Goal: Use online tool/utility: Use online tool/utility

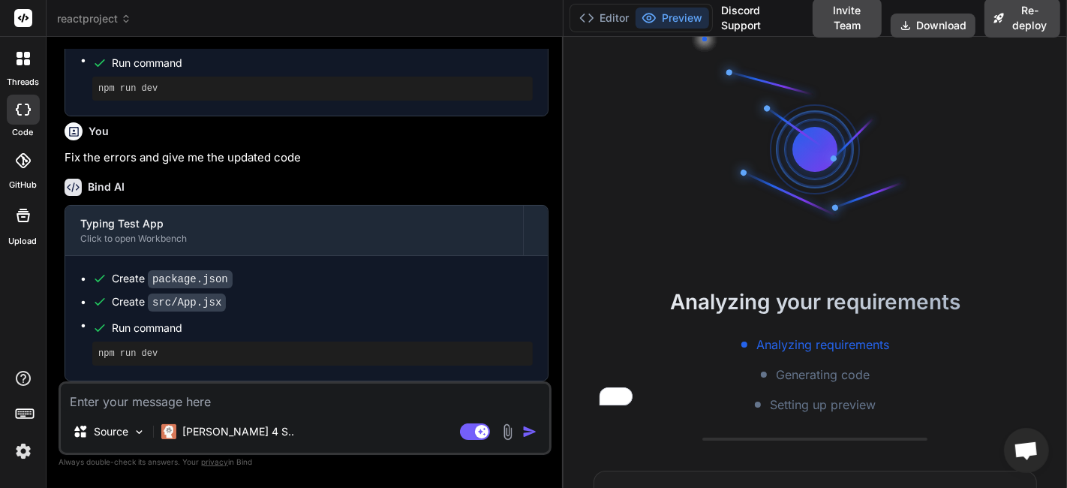
scroll to position [935, 0]
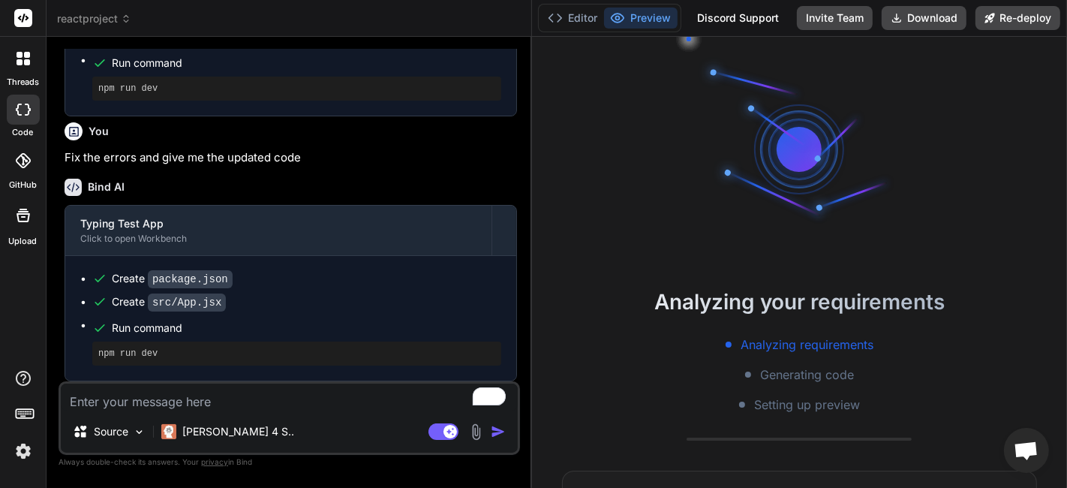
drag, startPoint x: 383, startPoint y: 275, endPoint x: 507, endPoint y: 310, distance: 129.2
click at [507, 310] on div "Bind AI Web Search Created with Pixso. Code Generator You Create a responsive, …" at bounding box center [289, 262] width 485 height 451
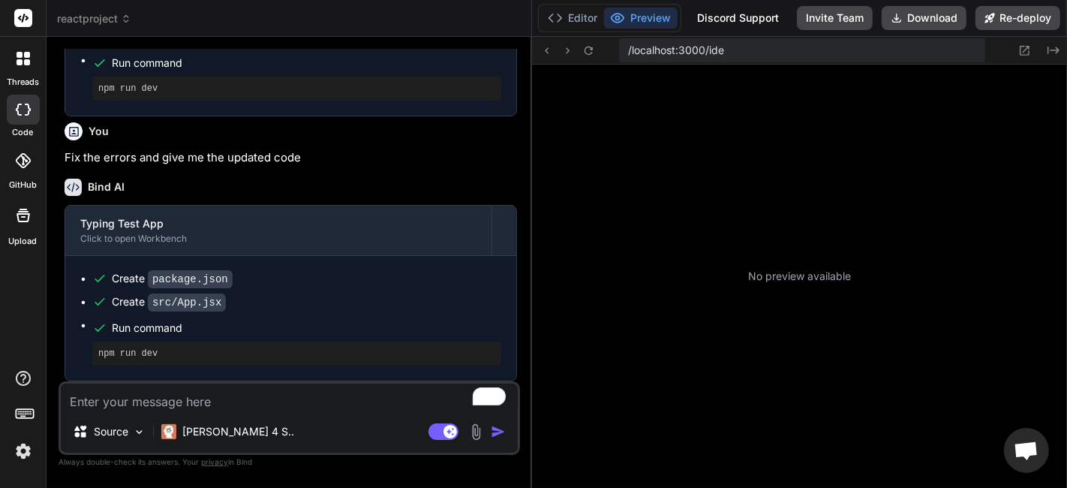
scroll to position [215, 0]
type textarea "x"
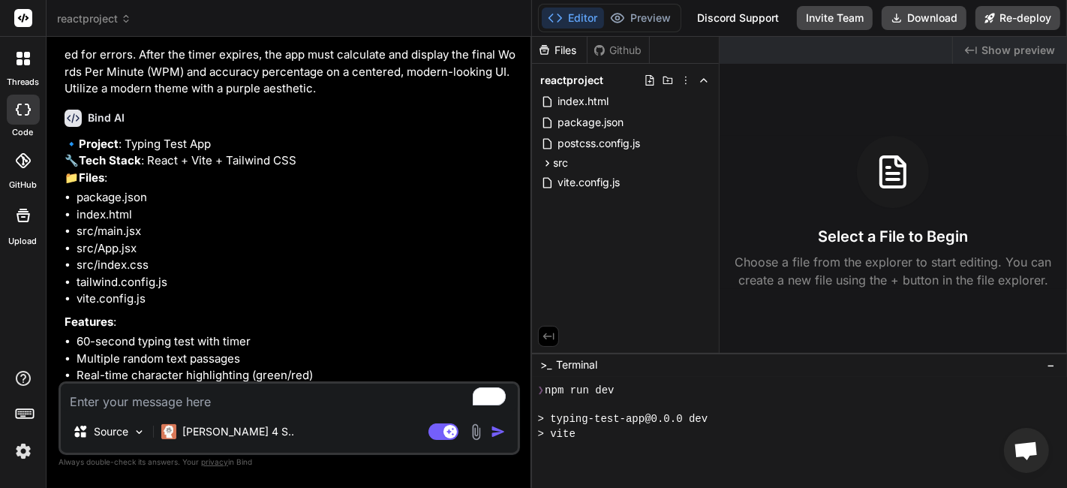
scroll to position [0, 0]
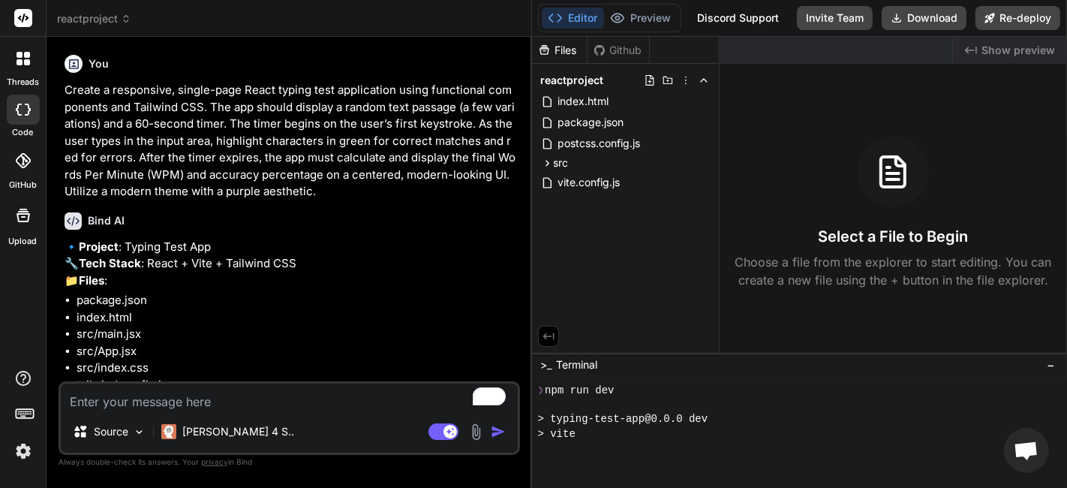
click at [182, 179] on p "Create a responsive, single-page React typing test application using functional…" at bounding box center [291, 141] width 452 height 119
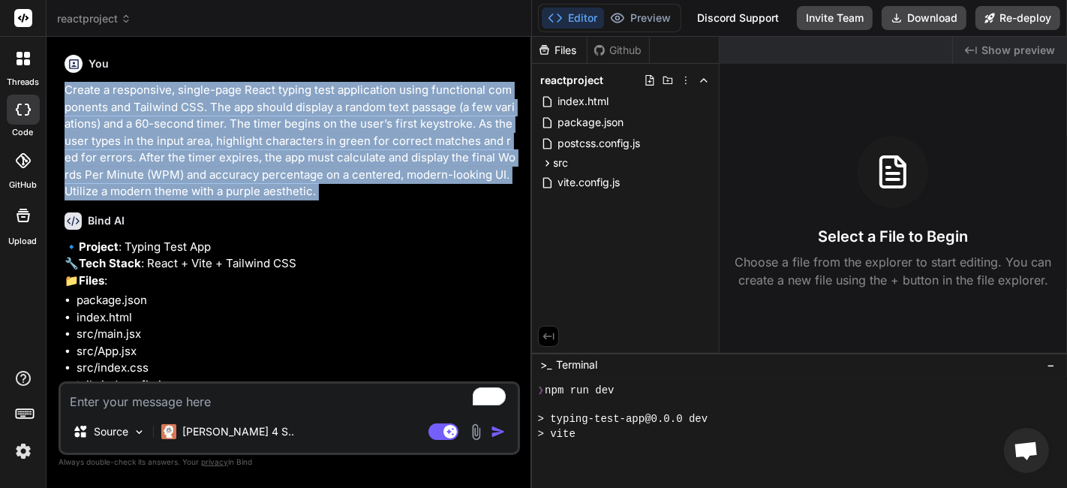
click at [182, 179] on p "Create a responsive, single-page React typing test application using functional…" at bounding box center [291, 141] width 452 height 119
copy div "Create a responsive, single-page React typing test application using functional…"
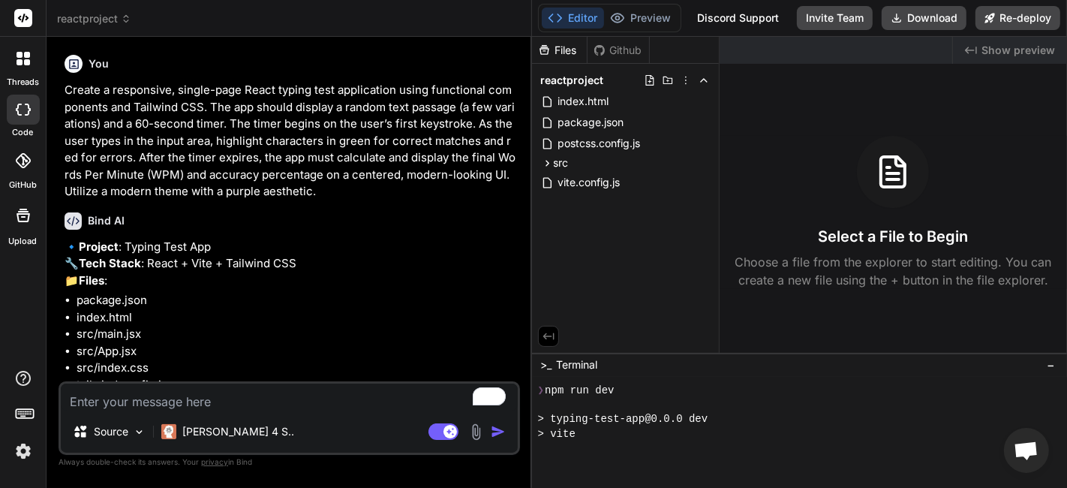
drag, startPoint x: 214, startPoint y: 29, endPoint x: 142, endPoint y: 20, distance: 72.5
click at [212, 30] on header "reactproject Created with Pixso." at bounding box center [289, 18] width 485 height 37
click at [127, 14] on icon at bounding box center [126, 19] width 11 height 11
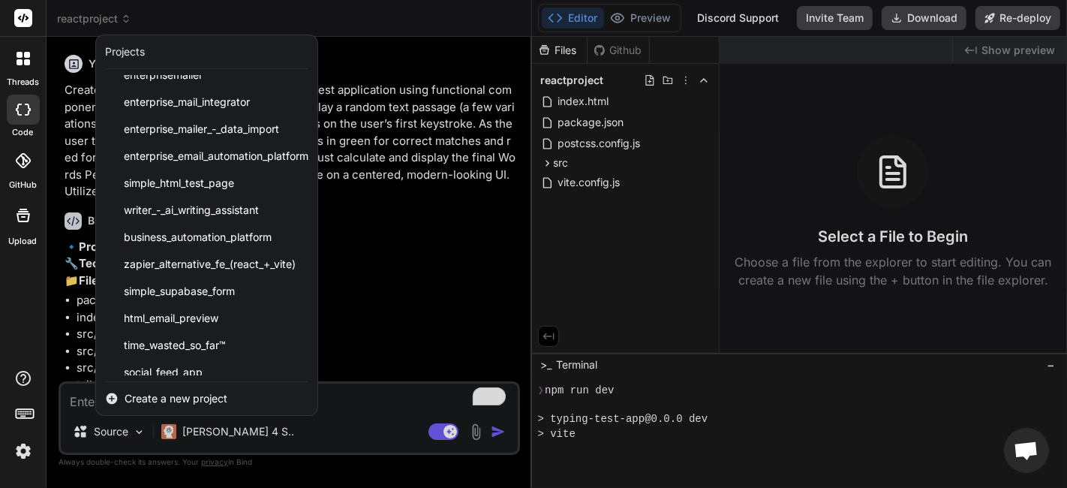
scroll to position [833, 0]
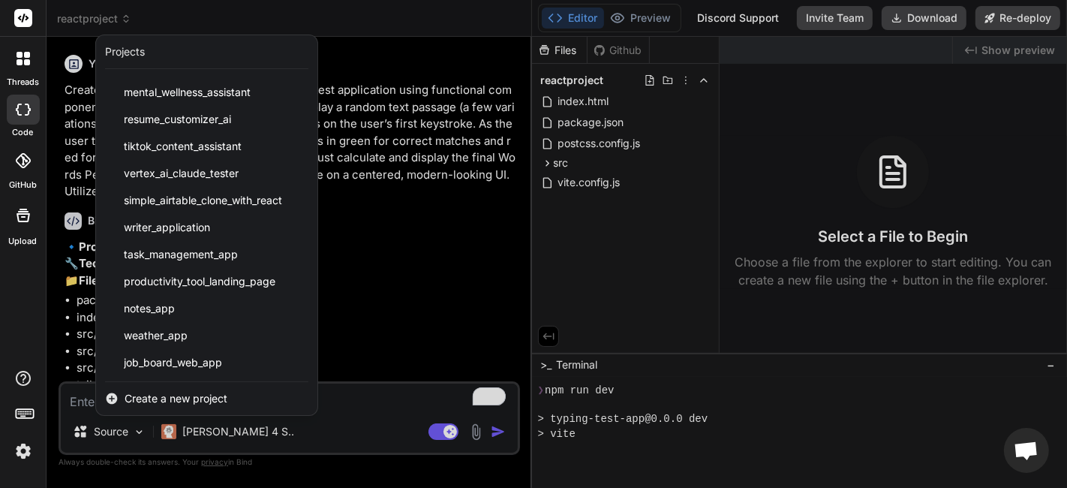
click at [176, 416] on div at bounding box center [533, 244] width 1067 height 488
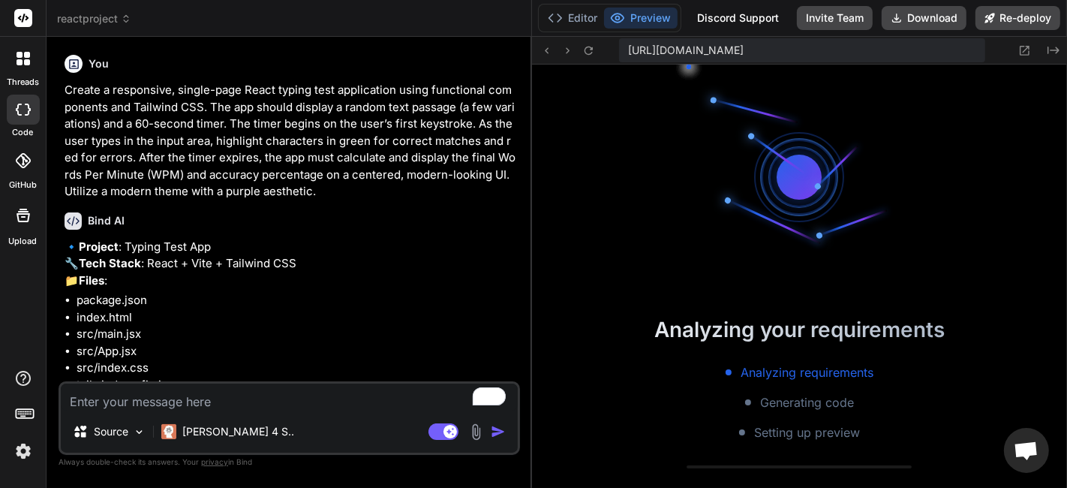
click at [118, 16] on span "reactproject" at bounding box center [94, 18] width 74 height 15
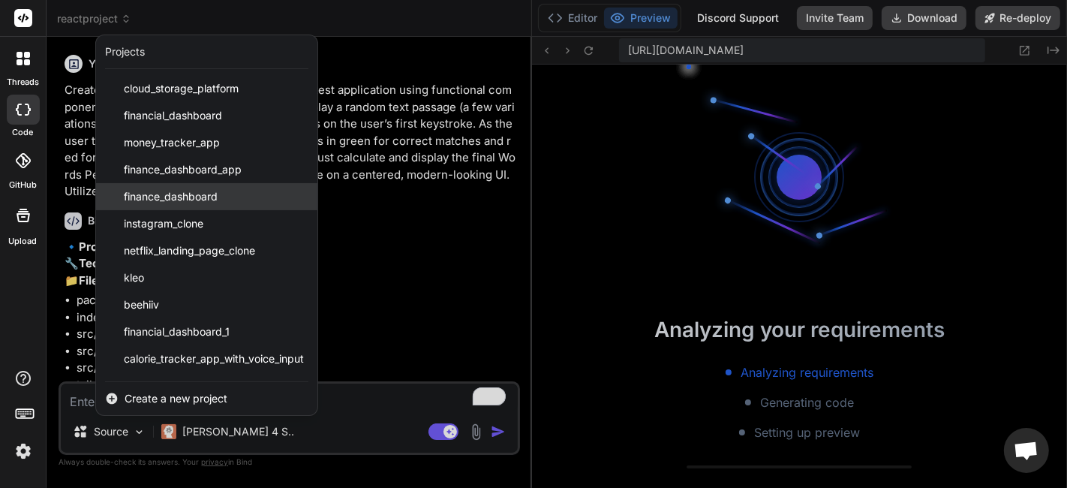
scroll to position [302, 0]
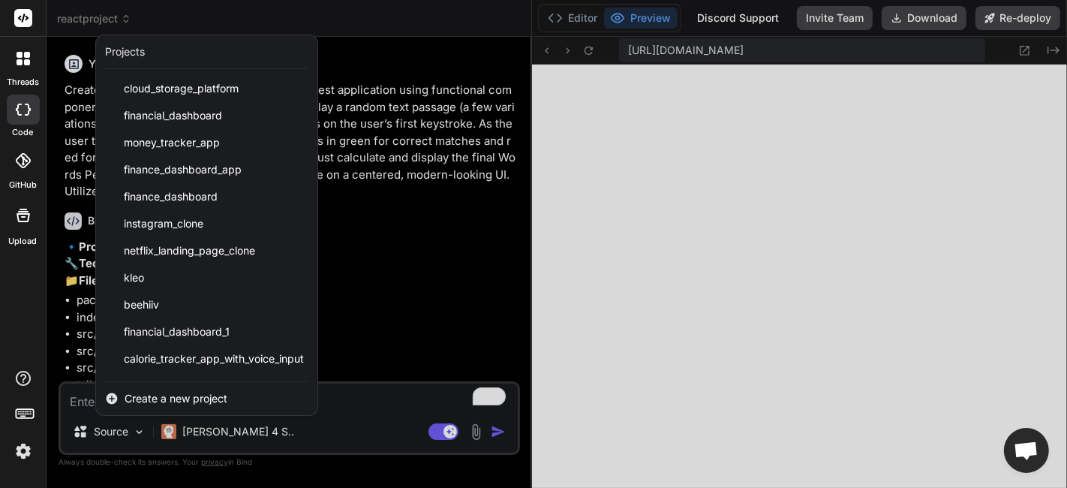
click at [188, 391] on span "Create a new project" at bounding box center [176, 398] width 103 height 15
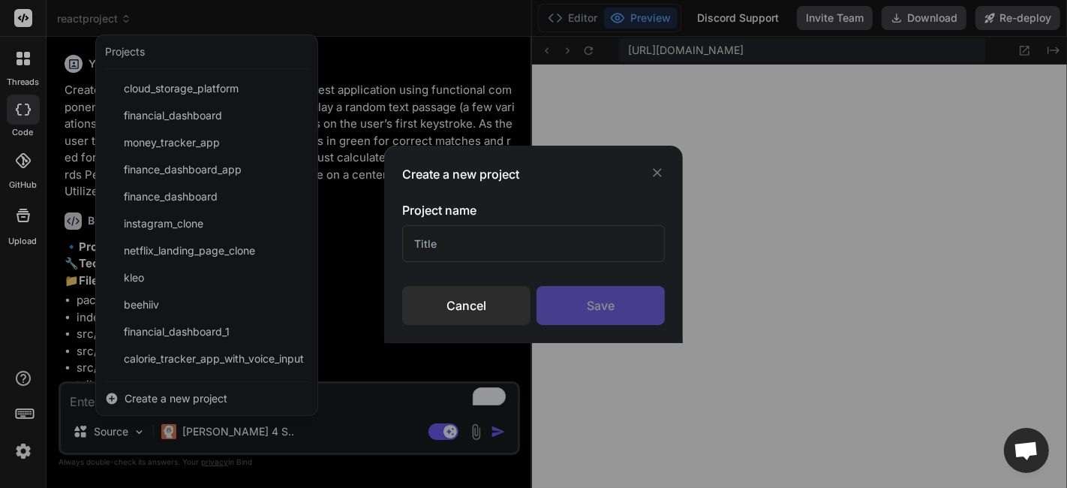
click at [431, 255] on input "text" at bounding box center [533, 243] width 263 height 37
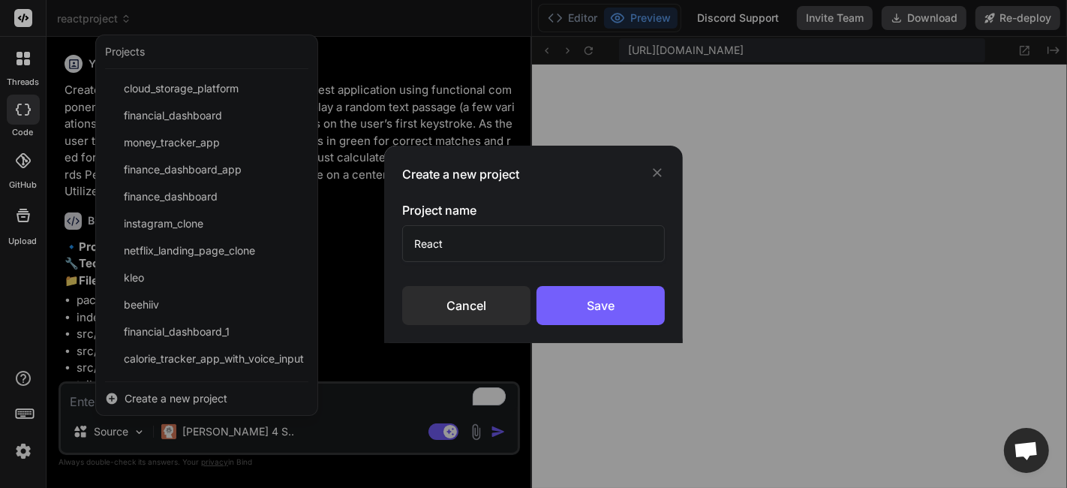
scroll to position [678, 0]
type input "[DOMAIN_NAME]"
click at [621, 302] on div "Save" at bounding box center [600, 305] width 128 height 39
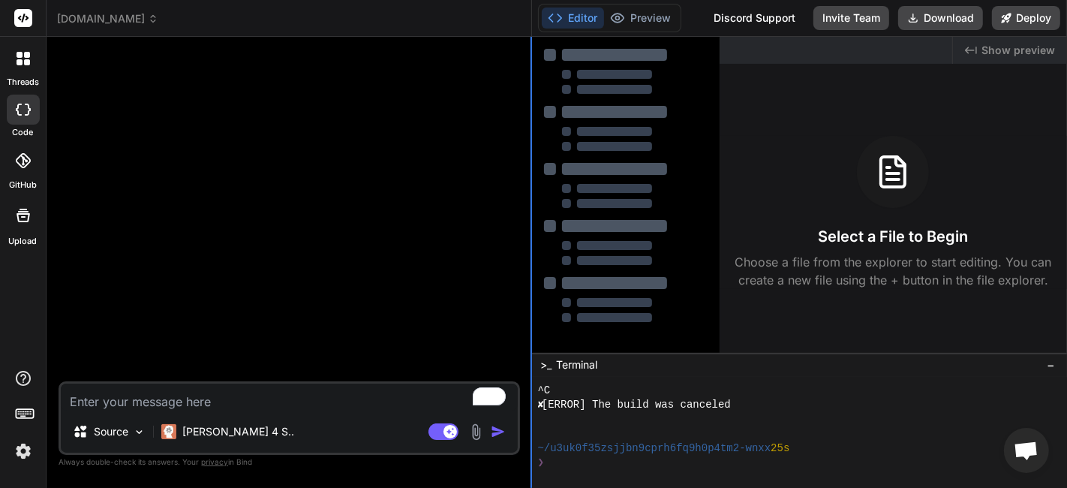
scroll to position [750, 0]
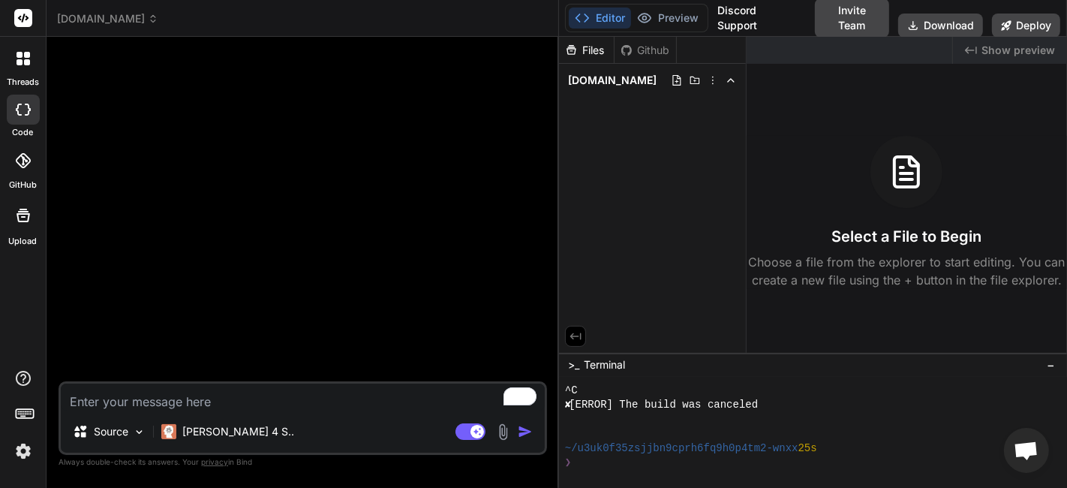
type textarea "x"
drag, startPoint x: 530, startPoint y: 153, endPoint x: 531, endPoint y: 161, distance: 7.6
click at [533, 155] on div "Bind AI Web Search Created with Pixso. Code Generator Source [PERSON_NAME] 4 S.…" at bounding box center [303, 262] width 512 height 451
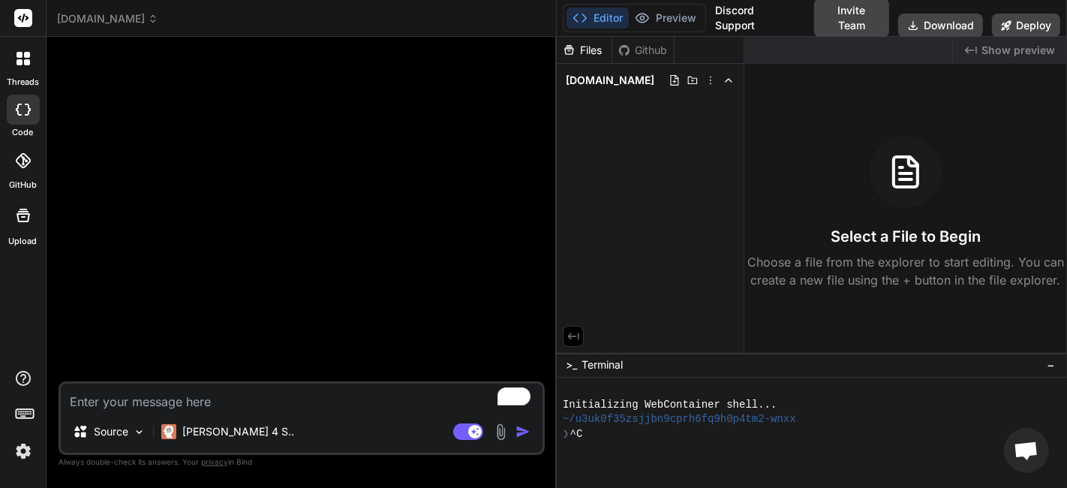
scroll to position [0, 0]
click at [254, 404] on textarea "To enrich screen reader interactions, please activate Accessibility in Grammarl…" at bounding box center [302, 396] width 482 height 27
paste textarea "Create a responsive, single-page React typing test application using functional…"
type textarea "Create a responsive, single-page React typing test application using functional…"
type textarea "x"
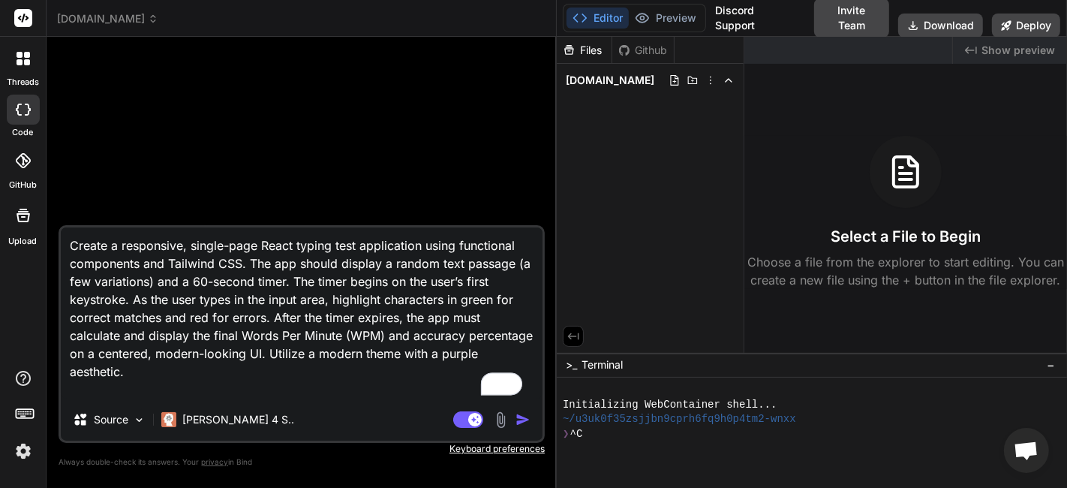
type textarea "Create a responsive, single-page React typing test application using functional…"
type textarea "x"
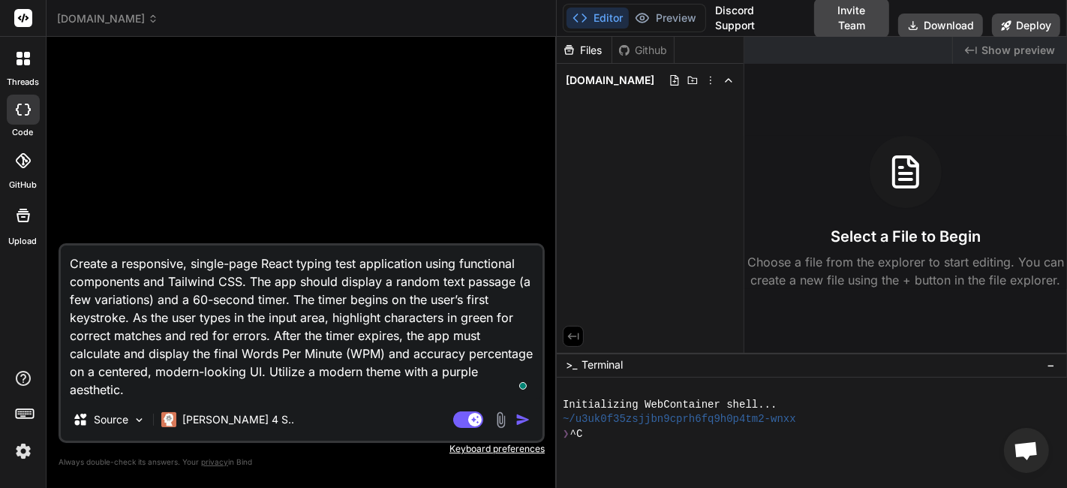
click at [254, 372] on textarea "Create a responsive, single-page React typing test application using functional…" at bounding box center [302, 321] width 482 height 153
type textarea "Create a responsive, single-page React typing test application using functional…"
type textarea "x"
type textarea "Create a responsive, single-page React typing test application using functional…"
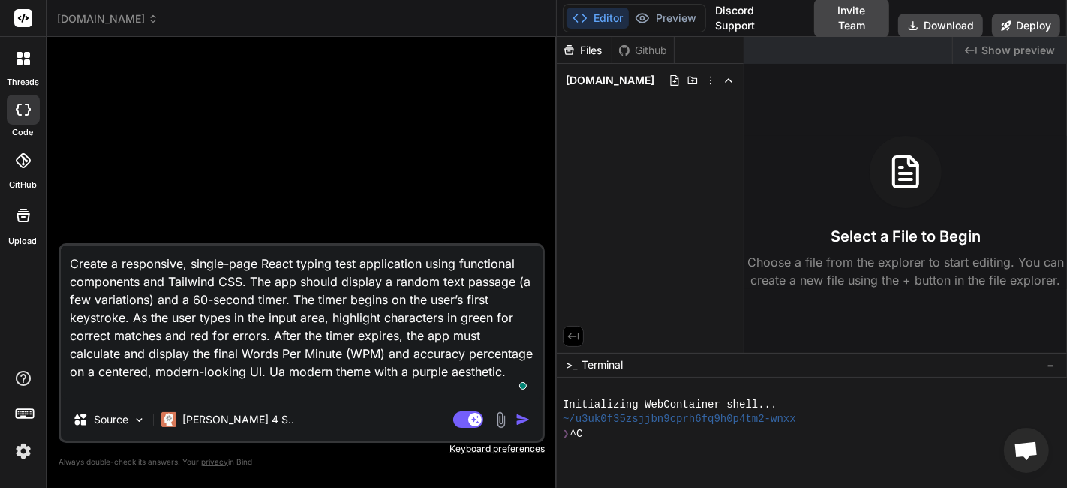
type textarea "x"
type textarea "Create a responsive, single-page React typing test application using functional…"
type textarea "x"
type textarea "Create a responsive, single-page React typing test application using functional…"
type textarea "x"
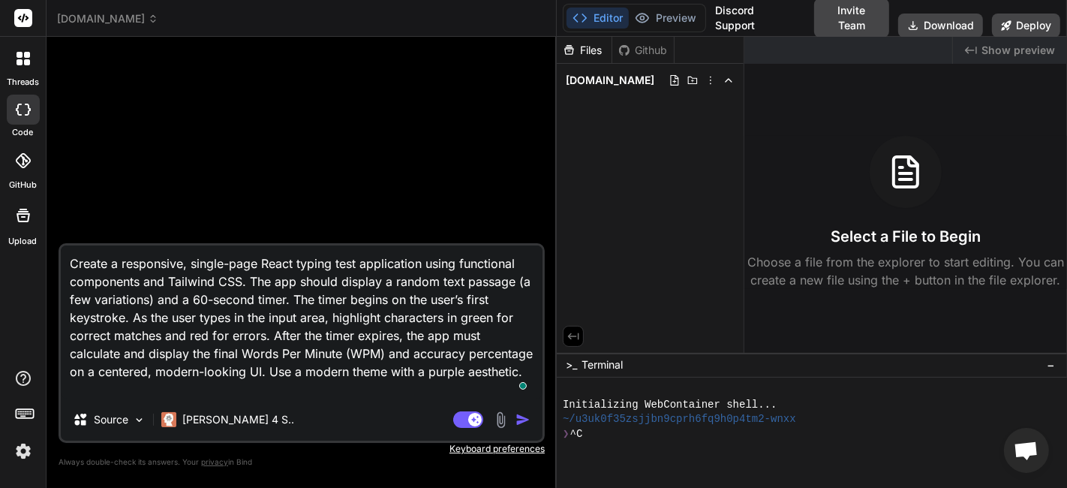
click at [320, 374] on textarea "Create a responsive, single-page React typing test application using functional…" at bounding box center [302, 321] width 482 height 153
type textarea "Create a responsive, single-page React typing test application using functional…"
click at [332, 198] on div at bounding box center [303, 146] width 483 height 194
click at [251, 269] on textarea "Create a responsive, single-page React typing test application using functional…" at bounding box center [302, 321] width 482 height 153
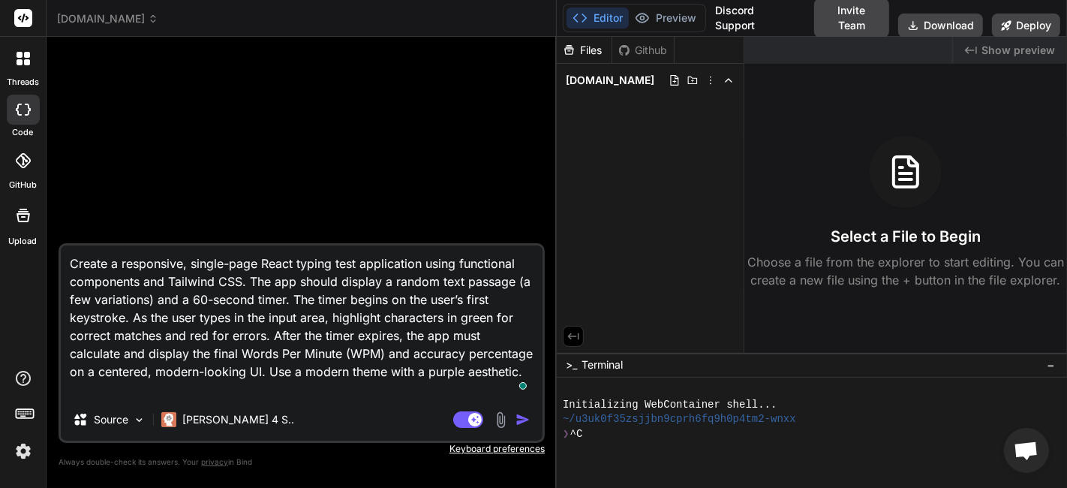
click at [251, 269] on textarea "Create a responsive, single-page React typing test application using functional…" at bounding box center [302, 321] width 482 height 153
click at [283, 333] on textarea "Create a responsive, single-page React typing test application using functional…" at bounding box center [302, 321] width 482 height 153
click at [272, 329] on textarea "Create a responsive, single-page React typing test application using functional…" at bounding box center [302, 321] width 482 height 153
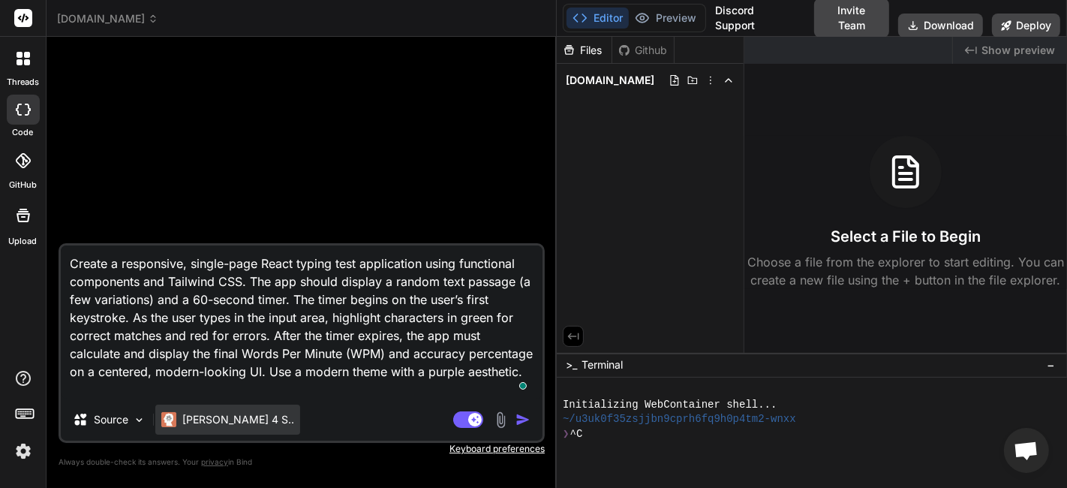
click at [223, 421] on p "[PERSON_NAME] 4 S.." at bounding box center [238, 419] width 112 height 15
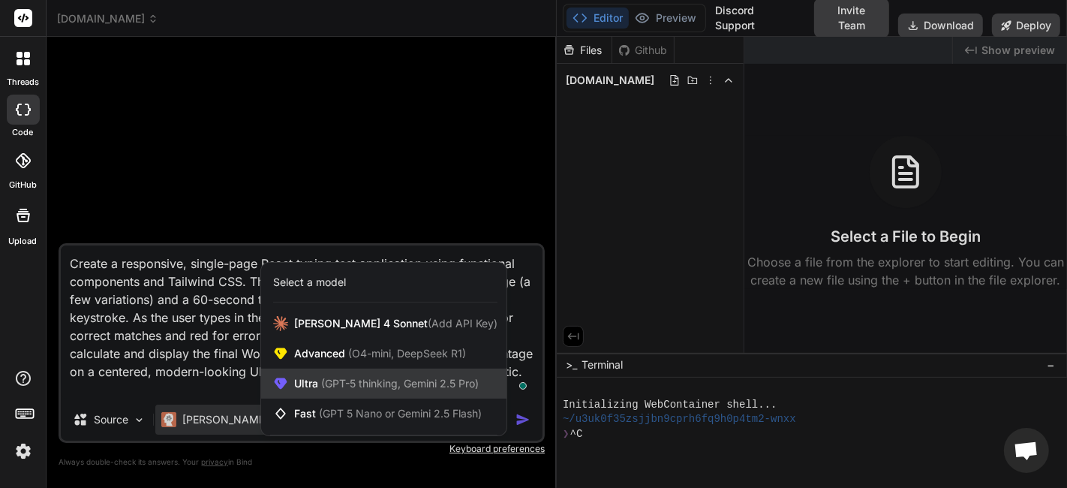
click at [315, 378] on span "Ultra (GPT-5 thinking, Gemini 2.5 Pro)" at bounding box center [386, 383] width 185 height 15
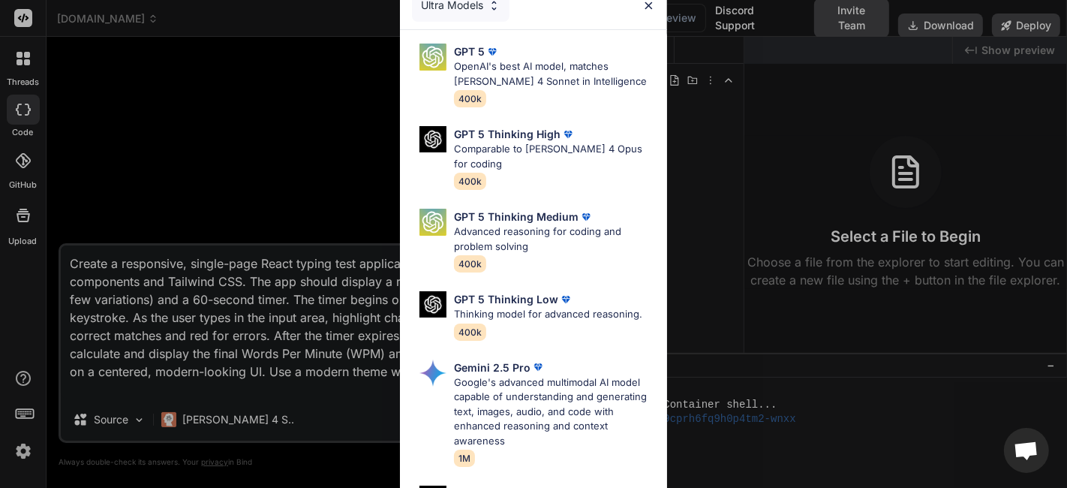
click at [214, 372] on div "Ultra Models GPT 5 OpenAI's best AI model, matches [PERSON_NAME] 4 Sonnet in In…" at bounding box center [533, 244] width 1067 height 488
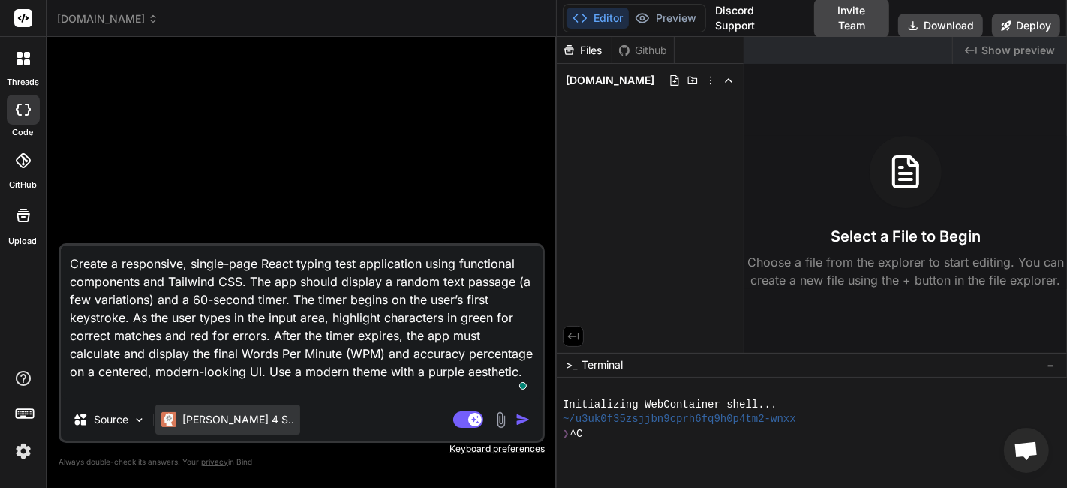
click at [212, 431] on div "[PERSON_NAME] 4 S.." at bounding box center [227, 419] width 145 height 30
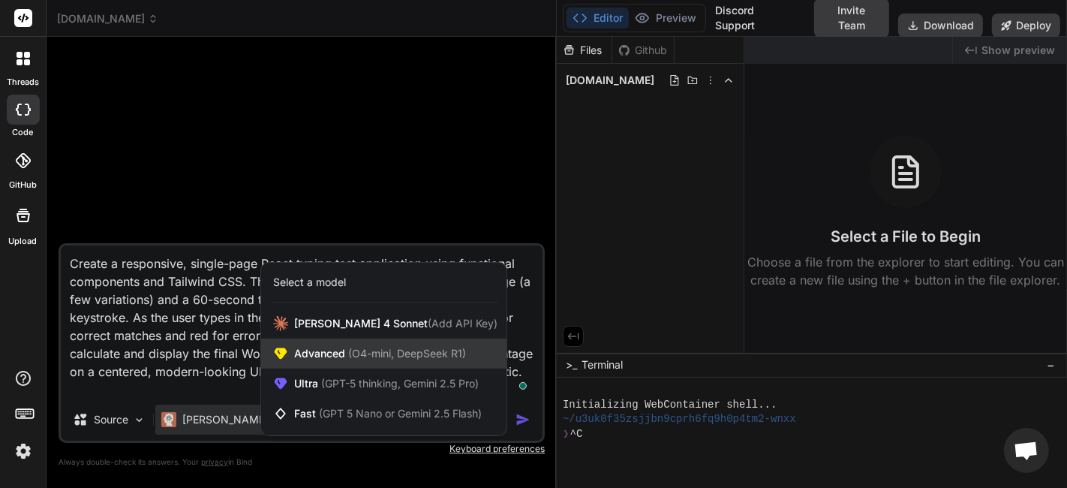
click at [352, 365] on div "Advanced (O4-mini, DeepSeek R1)" at bounding box center [383, 353] width 245 height 30
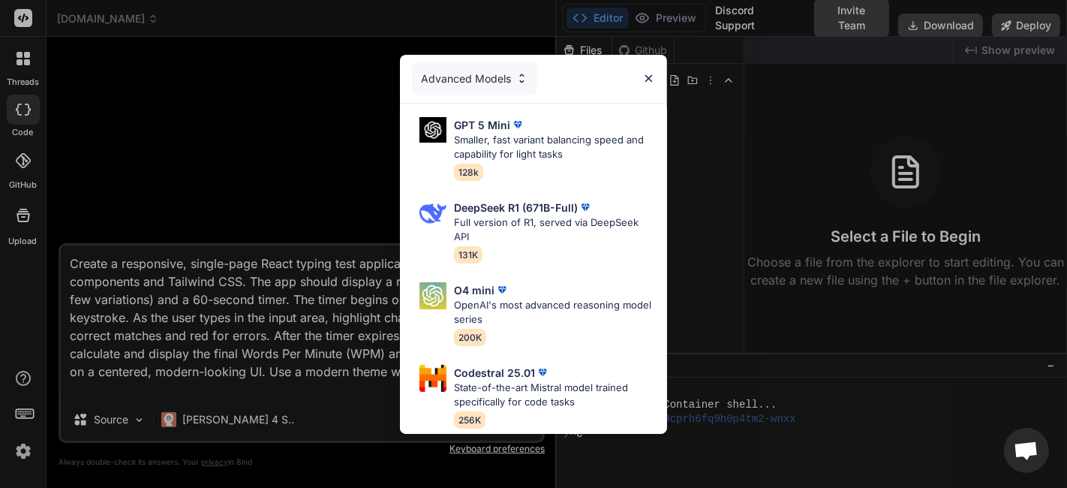
click at [336, 392] on div "Advanced Models GPT 5 Mini Smaller, fast variant balancing speed and capability…" at bounding box center [533, 244] width 1067 height 488
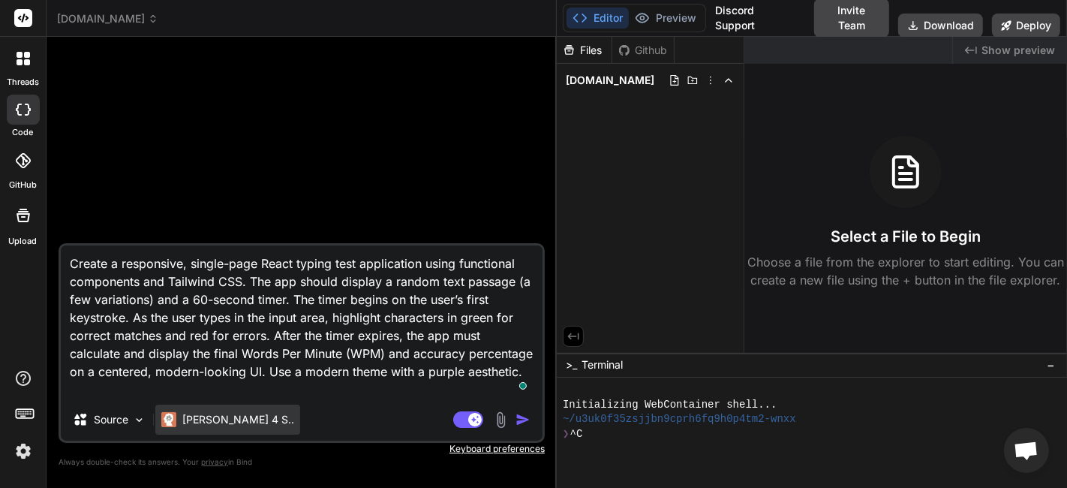
click at [215, 416] on p "[PERSON_NAME] 4 S.." at bounding box center [238, 419] width 112 height 15
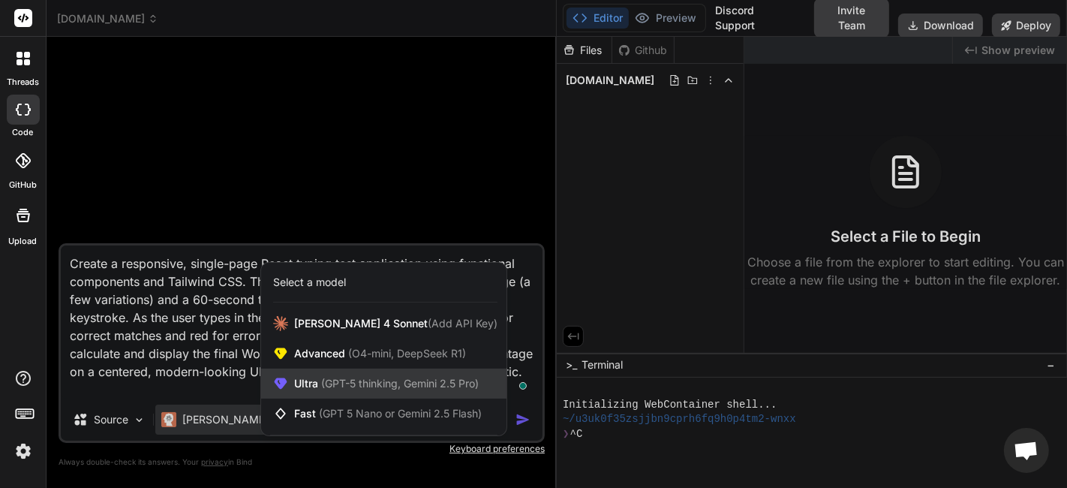
click at [360, 386] on span "(GPT-5 thinking, Gemini 2.5 Pro)" at bounding box center [398, 383] width 161 height 13
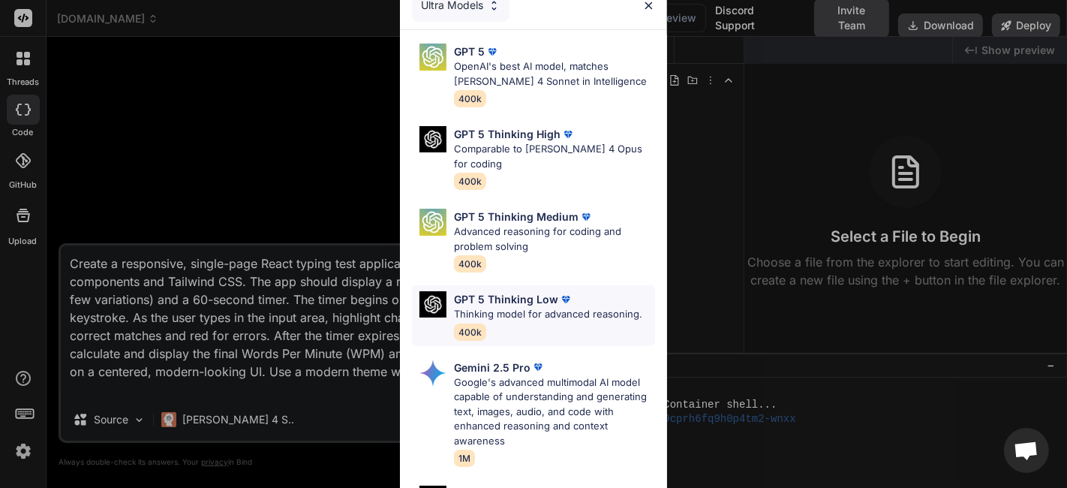
scroll to position [195, 0]
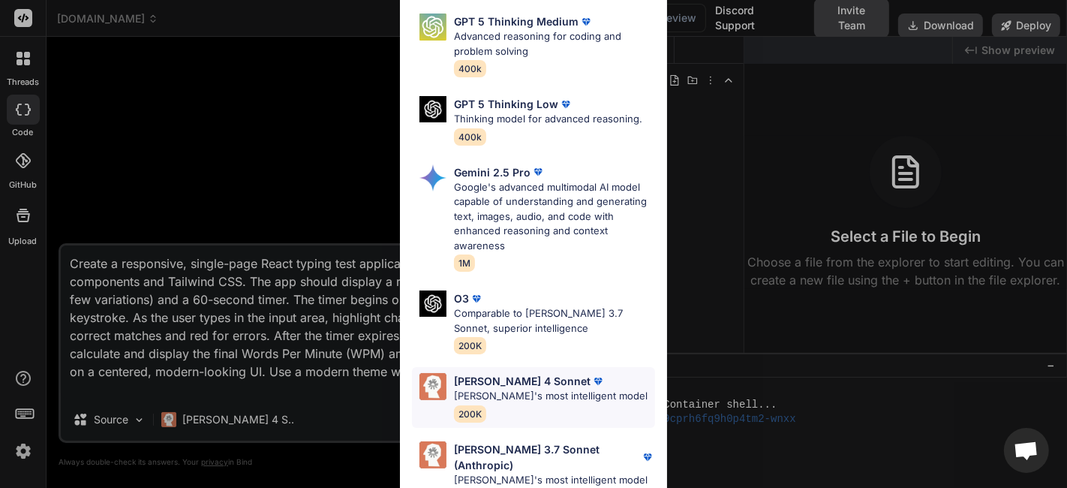
click at [491, 380] on p "[PERSON_NAME] 4 Sonnet" at bounding box center [522, 381] width 137 height 16
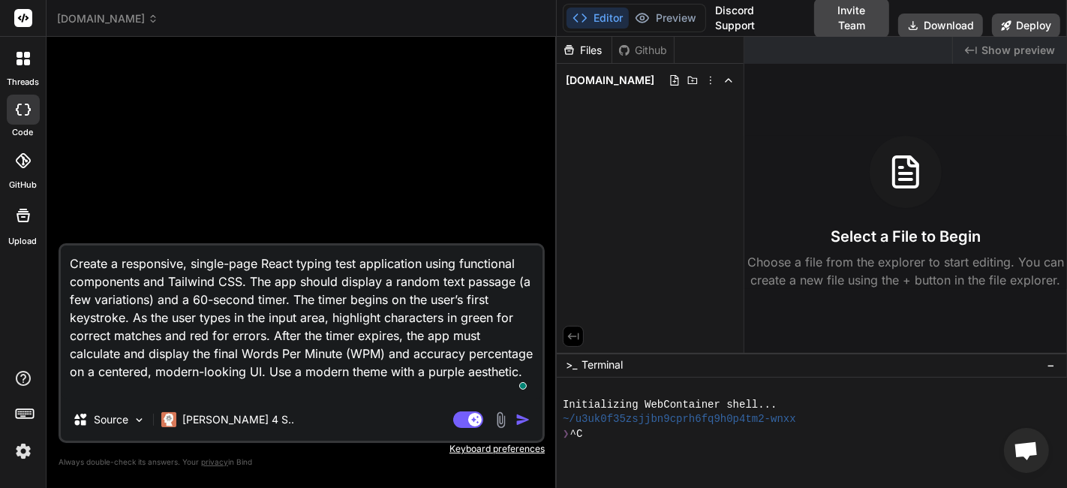
click at [367, 379] on textarea "Create a responsive, single-page React typing test application using functional…" at bounding box center [302, 321] width 482 height 153
click at [509, 379] on textarea "Create a responsive, single-page React typing test application using functional…" at bounding box center [302, 321] width 482 height 153
type textarea "x"
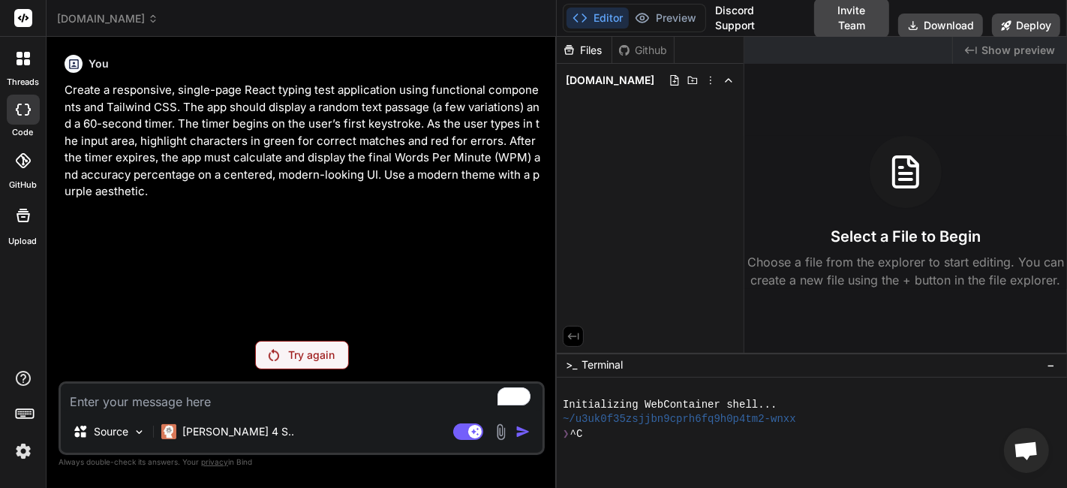
click at [309, 365] on div "Try again" at bounding box center [302, 355] width 94 height 29
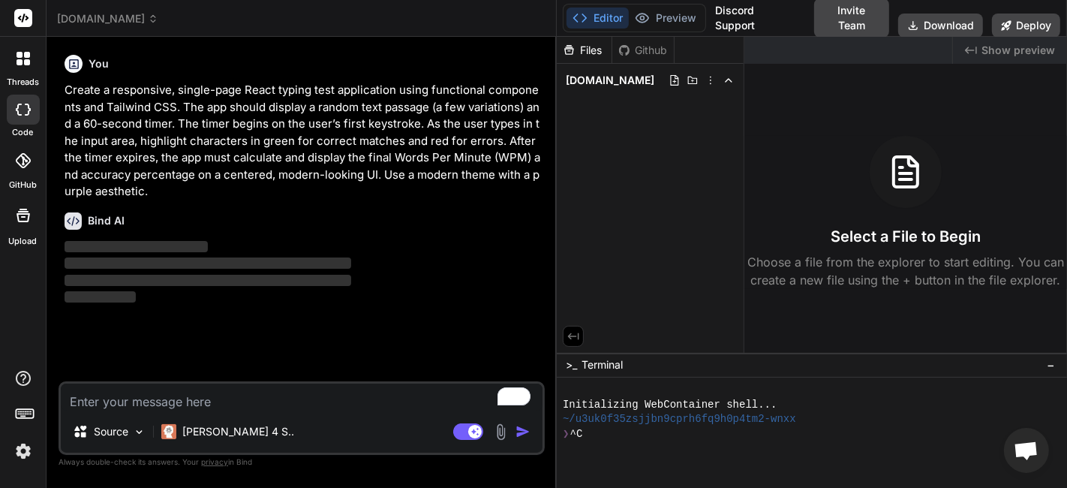
type textarea "x"
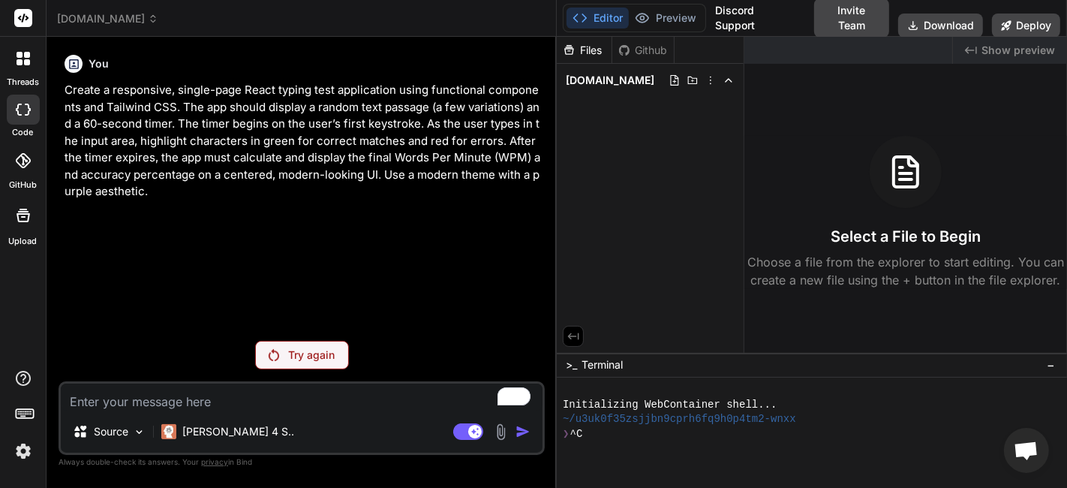
click at [662, 230] on div "Files Github [DOMAIN_NAME]" at bounding box center [651, 195] width 188 height 316
